Goal: Task Accomplishment & Management: Manage account settings

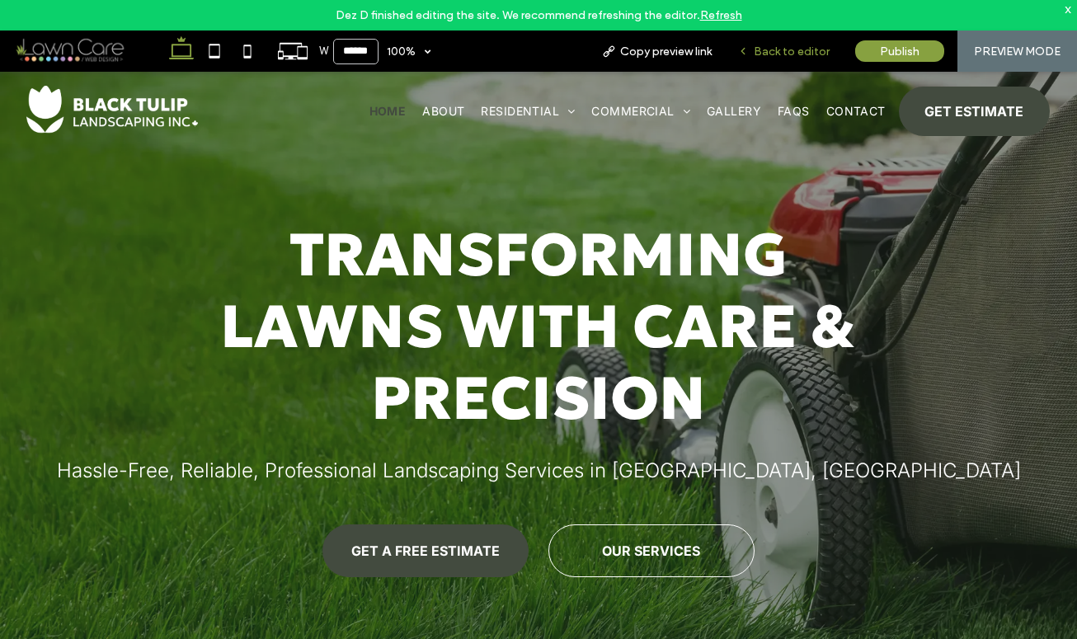
click at [803, 54] on span "Back to editor" at bounding box center [792, 52] width 76 height 14
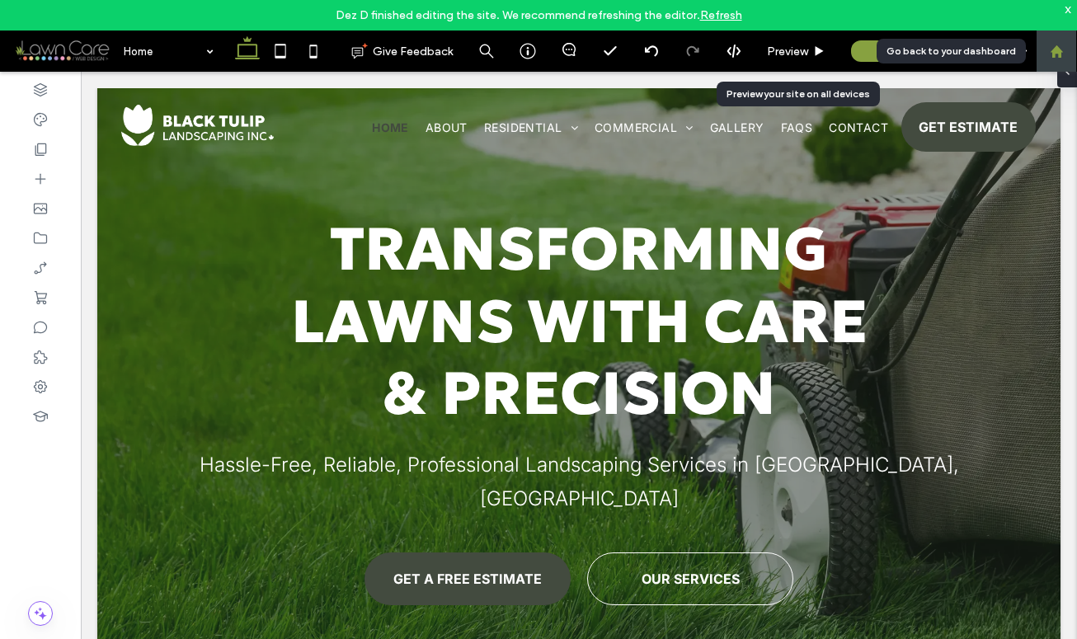
click at [1062, 58] on div at bounding box center [1056, 51] width 41 height 41
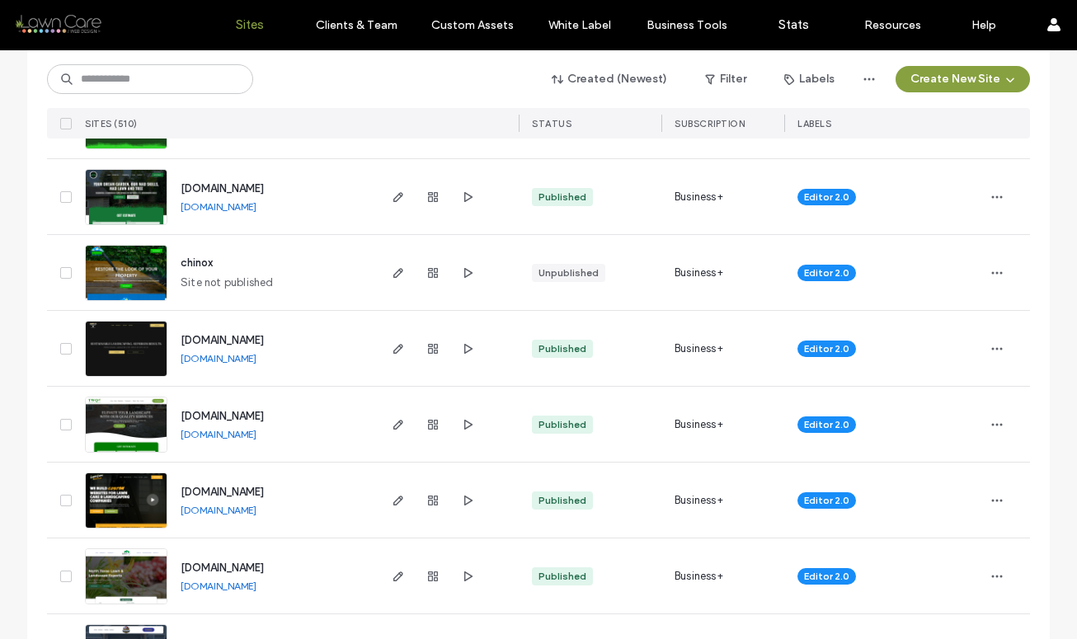
scroll to position [1982, 0]
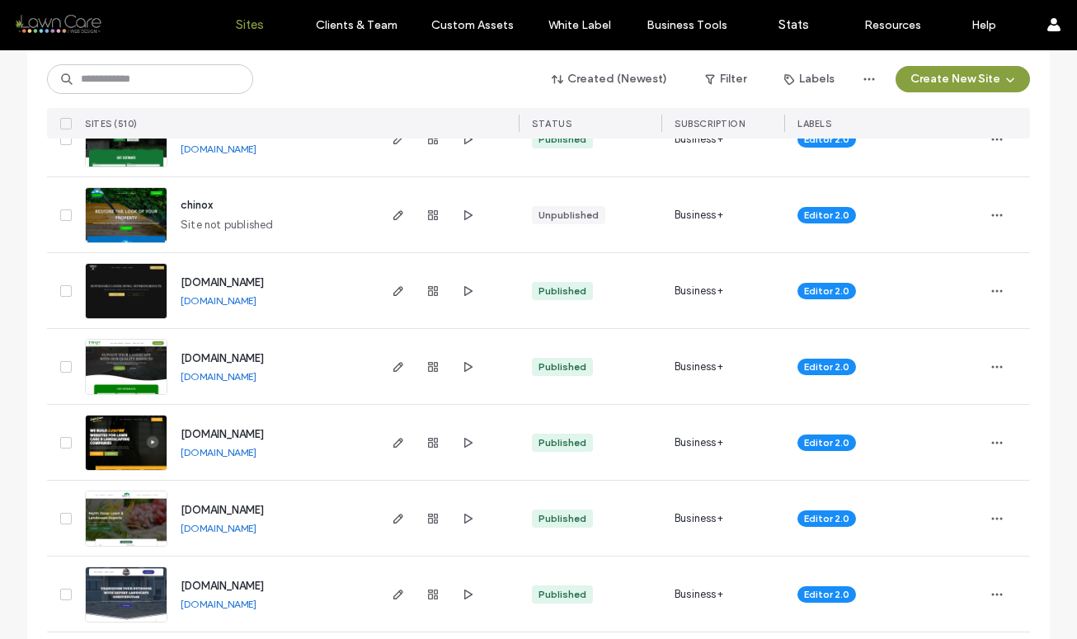
click at [227, 302] on link "www.jamesvporganiclandcare.com" at bounding box center [219, 300] width 76 height 12
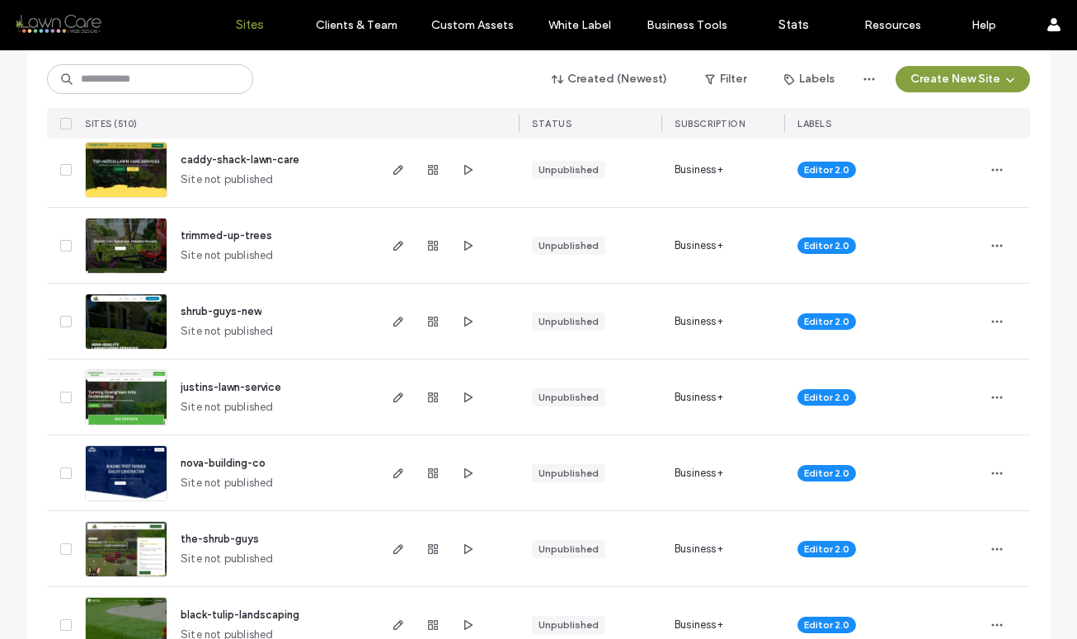
scroll to position [0, 0]
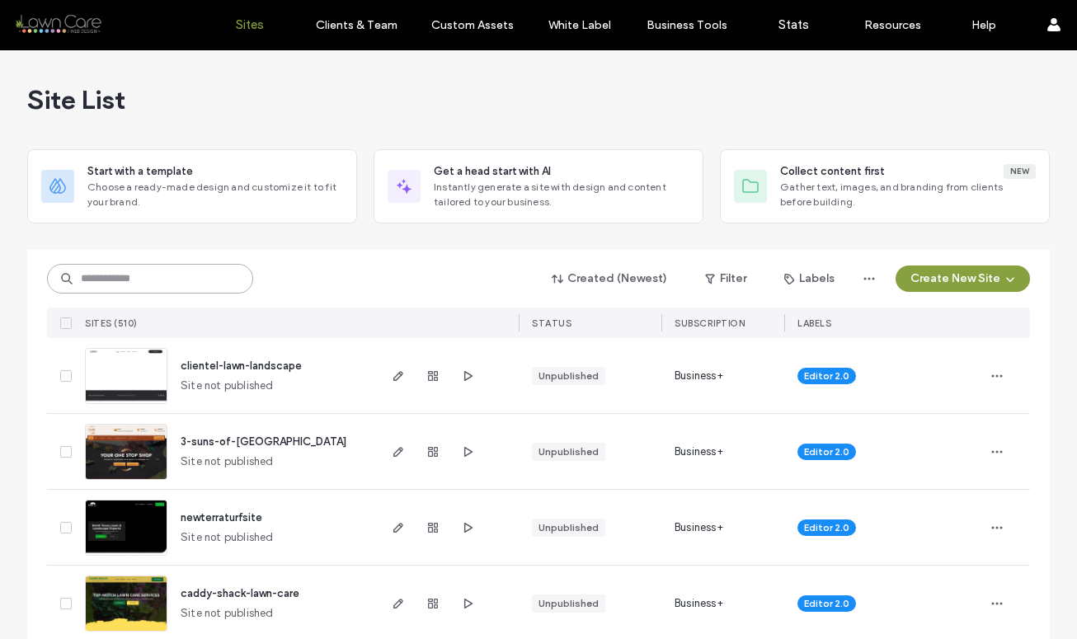
click at [129, 275] on input at bounding box center [150, 279] width 206 height 30
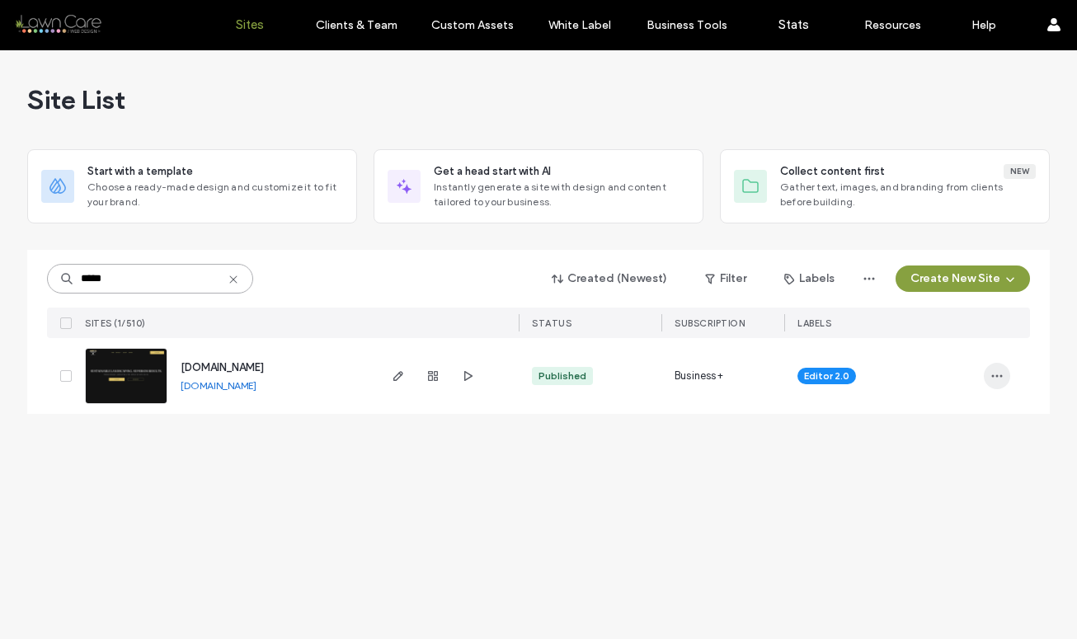
type input "*****"
click at [996, 379] on icon "button" at bounding box center [996, 375] width 13 height 13
click at [924, 553] on span "Site Dashboard" at bounding box center [933, 554] width 79 height 16
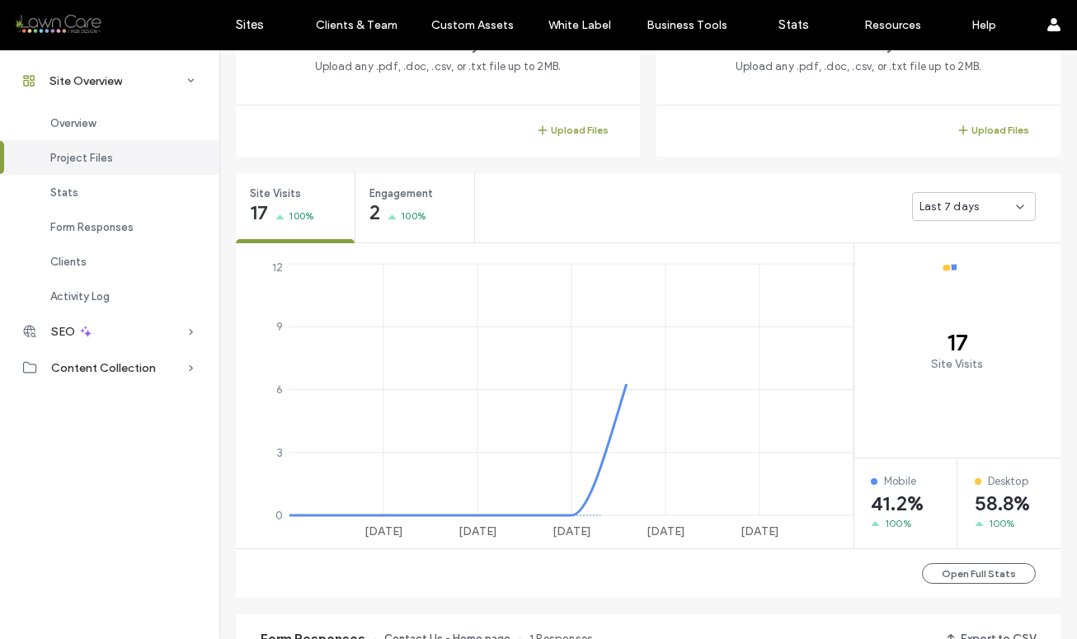
scroll to position [503, 0]
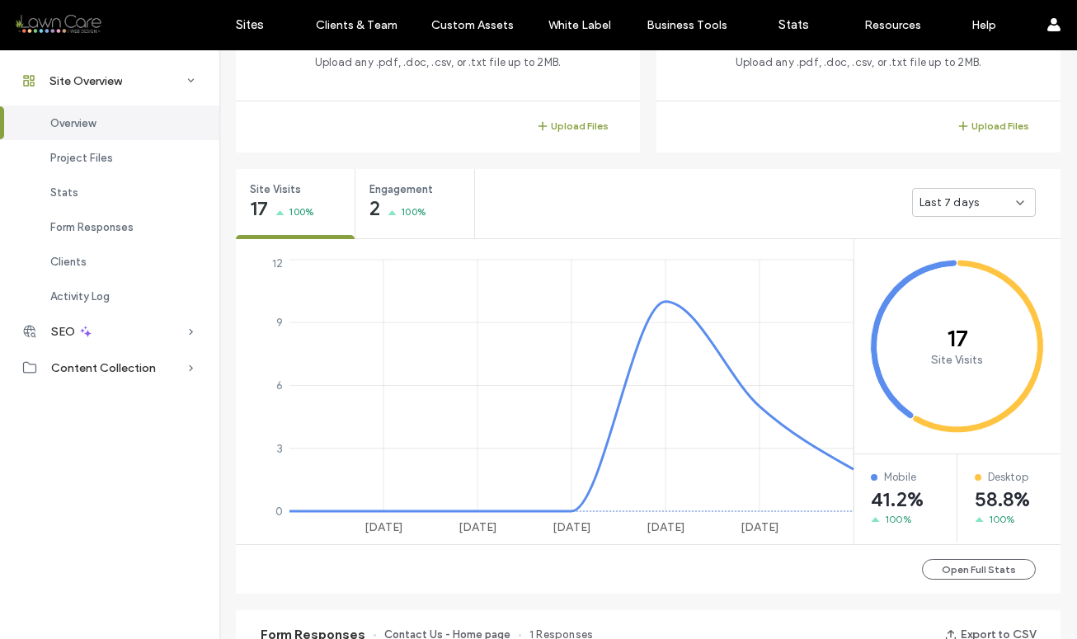
click at [934, 206] on span "Last 7 days" at bounding box center [949, 203] width 59 height 16
click at [941, 287] on span "Last 30 days" at bounding box center [947, 289] width 66 height 16
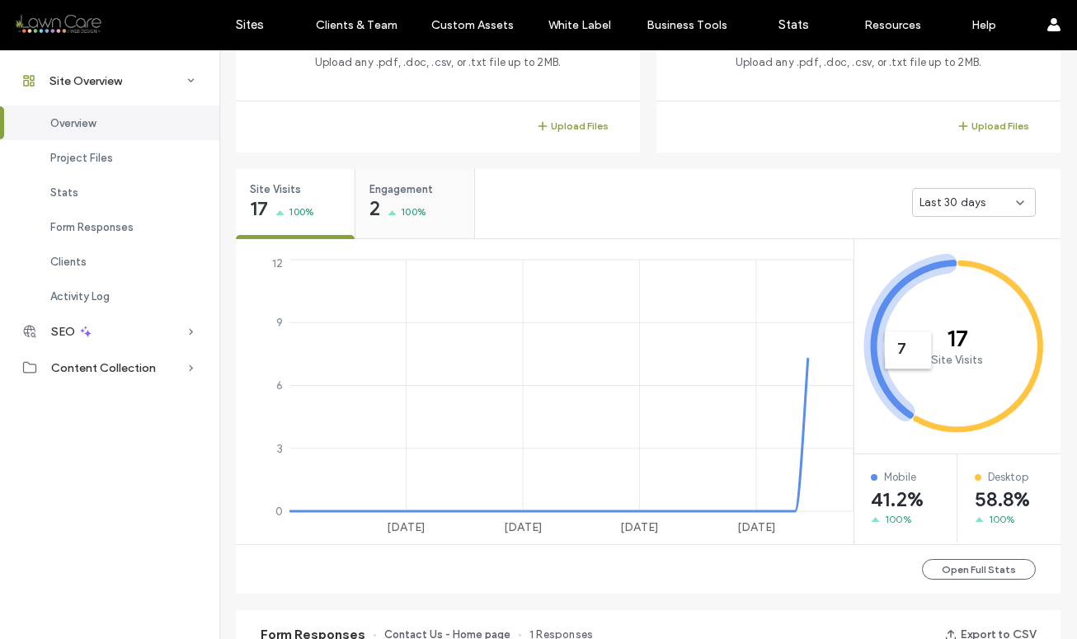
click at [404, 216] on span "100%" at bounding box center [414, 212] width 26 height 16
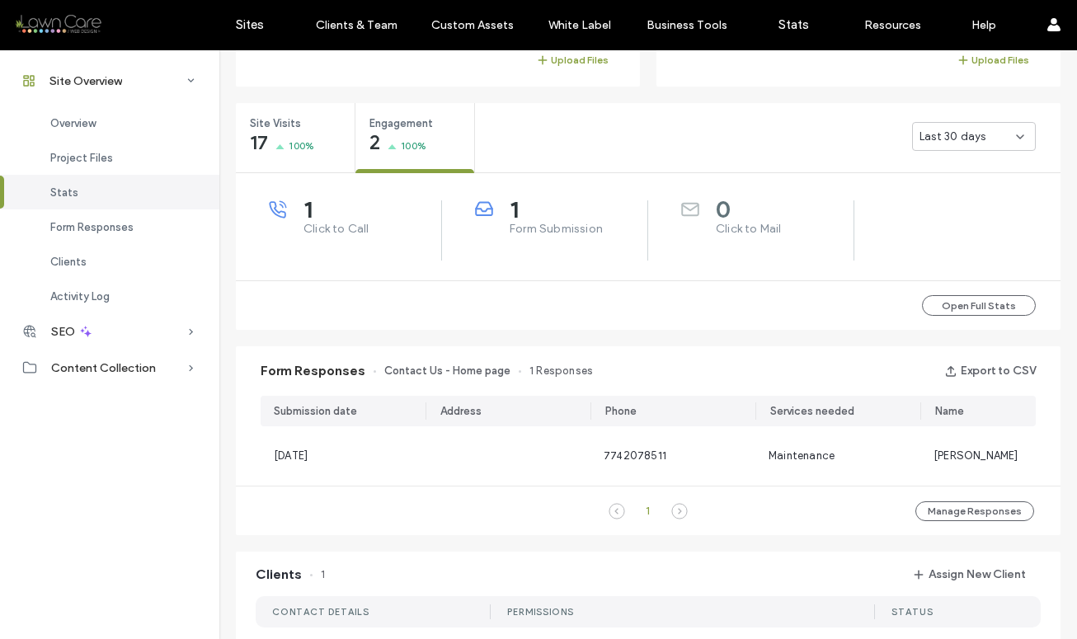
scroll to position [45, 0]
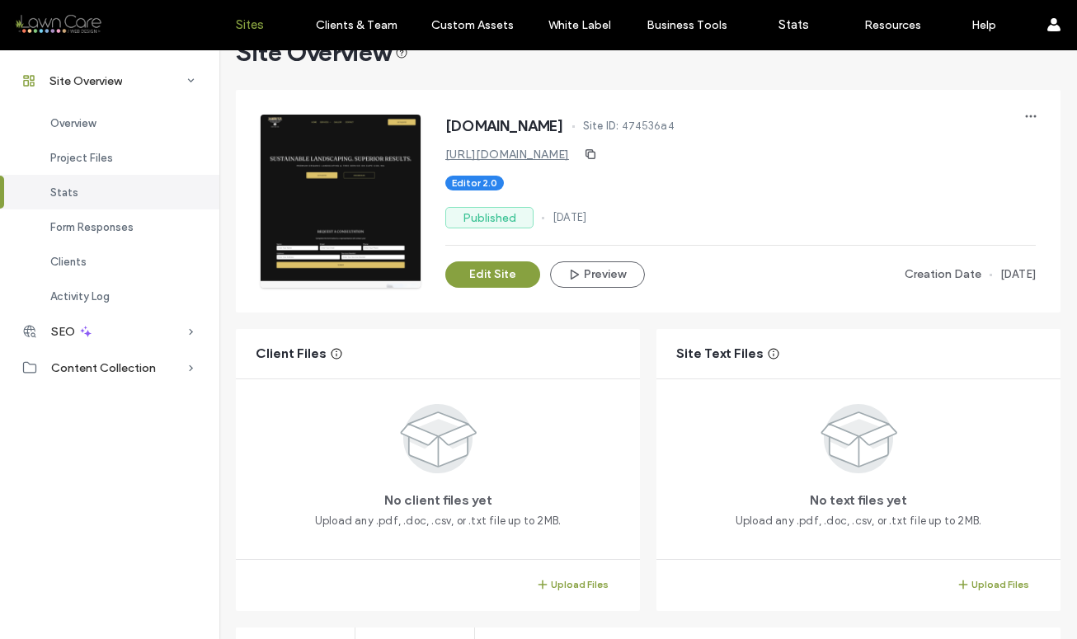
click at [240, 22] on label "Sites" at bounding box center [250, 24] width 28 height 15
